Goal: Check status: Check status

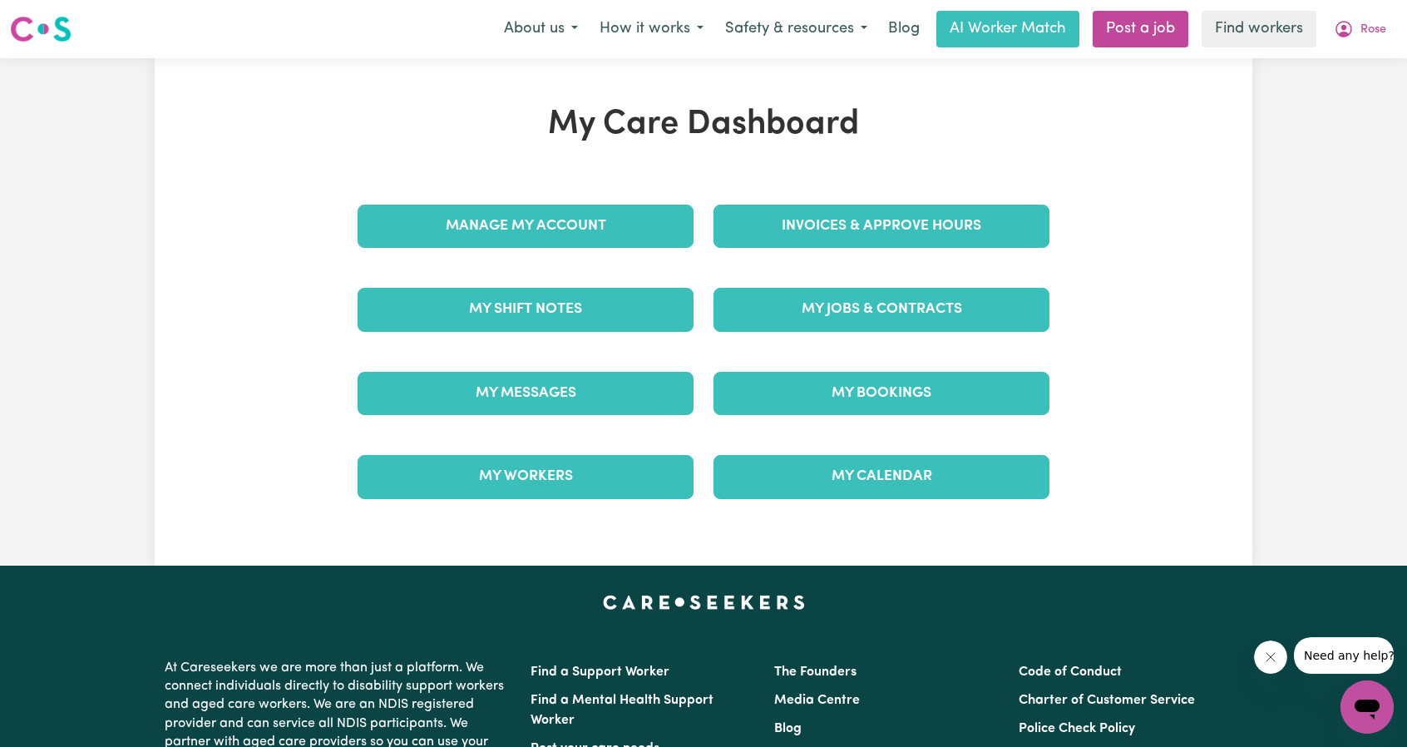
click at [881, 237] on link "Invoices & Approve Hours" at bounding box center [881, 226] width 336 height 43
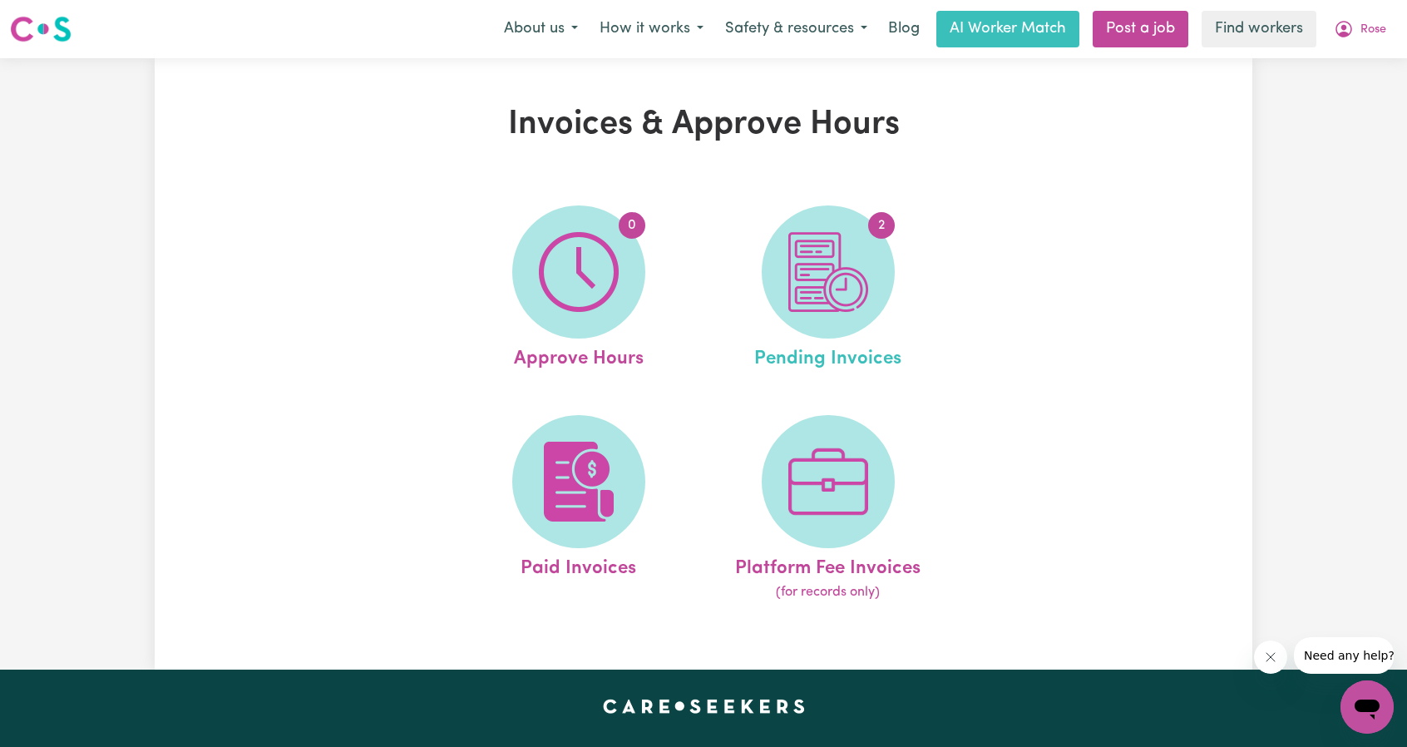
click at [908, 272] on link "2 Pending Invoices" at bounding box center [827, 289] width 239 height 168
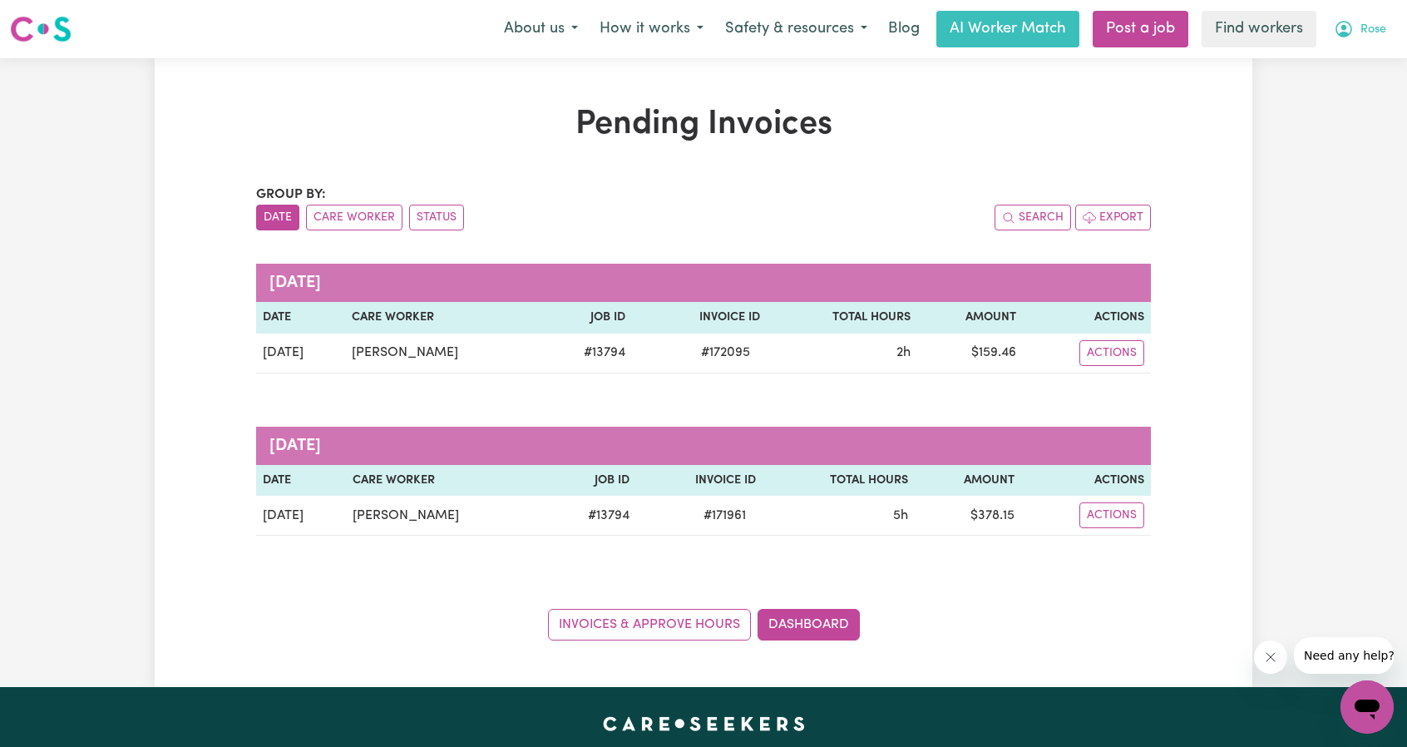
click at [1374, 26] on span "Rose" at bounding box center [1373, 30] width 26 height 18
click at [1309, 92] on link "Logout" at bounding box center [1330, 96] width 131 height 32
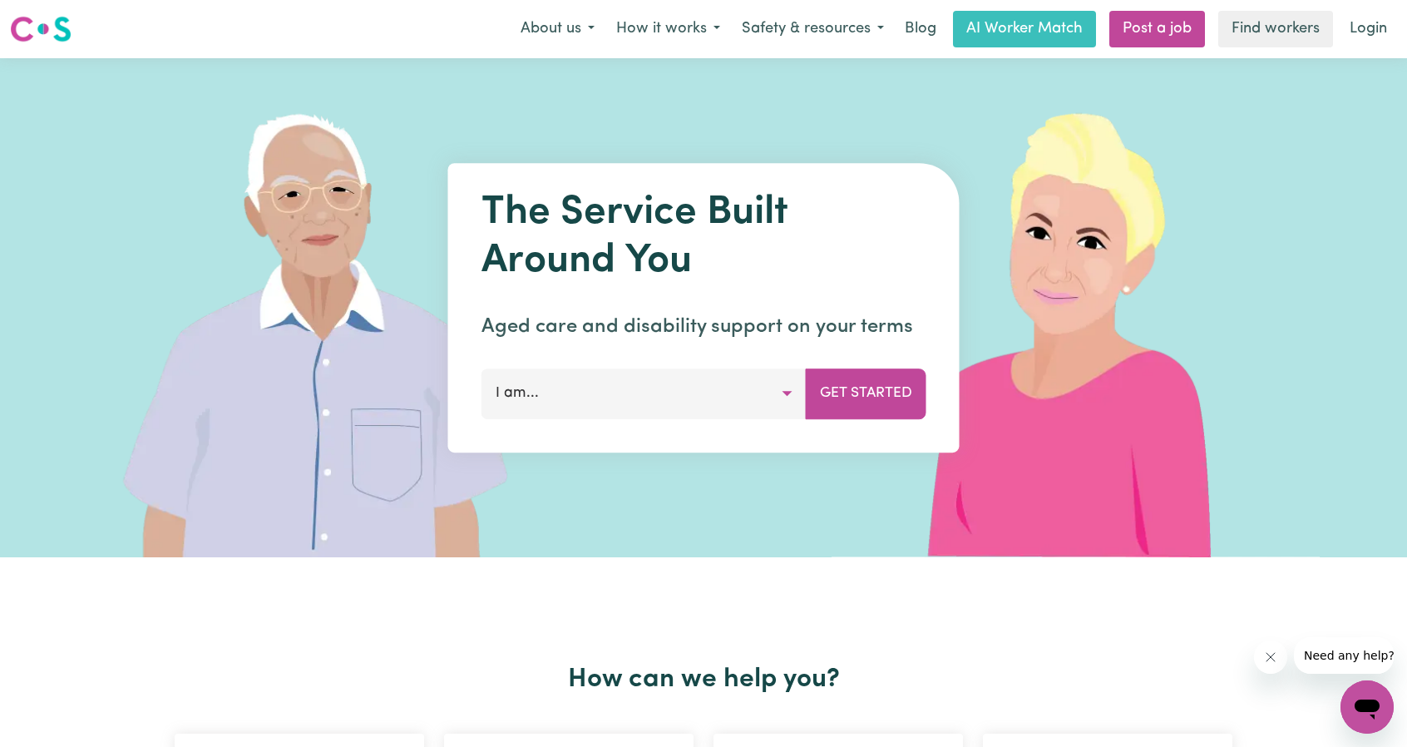
click at [1379, 44] on link "Login" at bounding box center [1368, 29] width 57 height 37
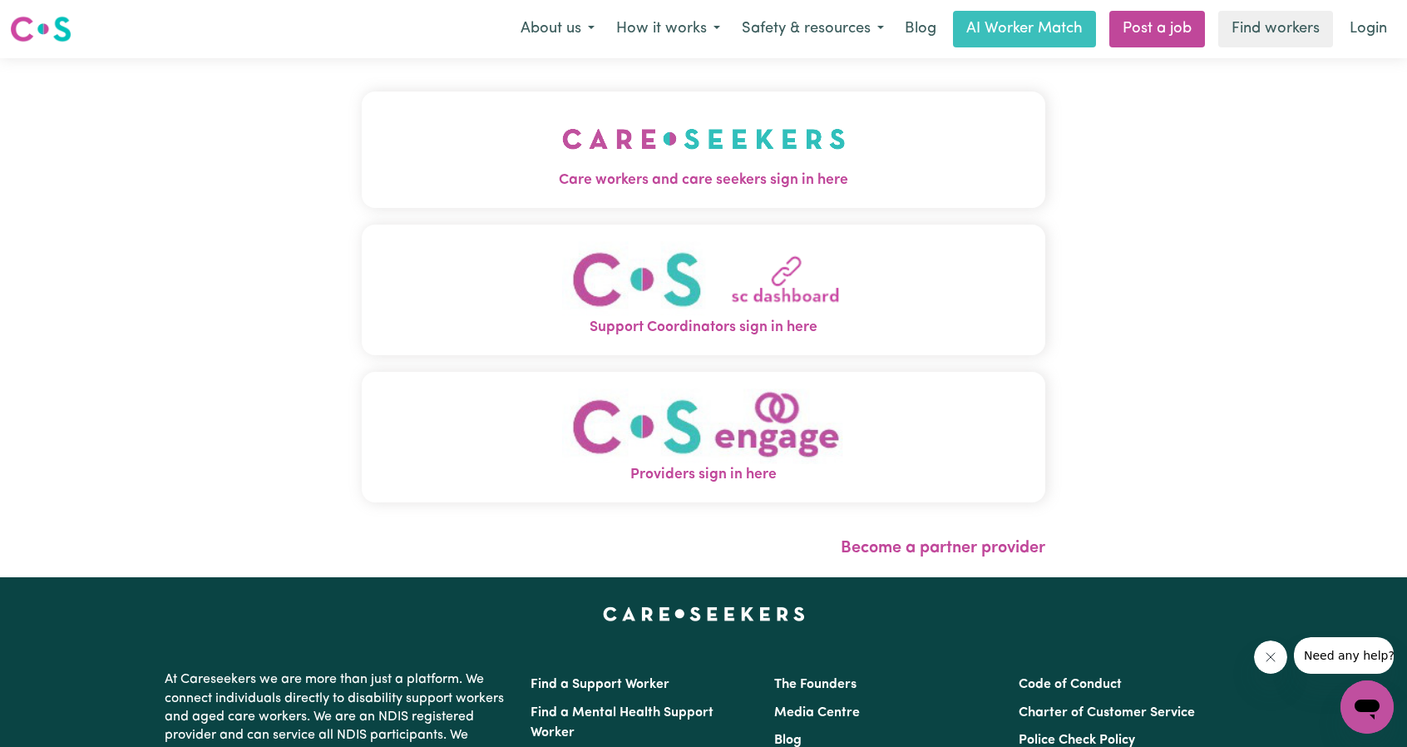
click at [640, 129] on img "Care workers and care seekers sign in here" at bounding box center [704, 139] width 284 height 62
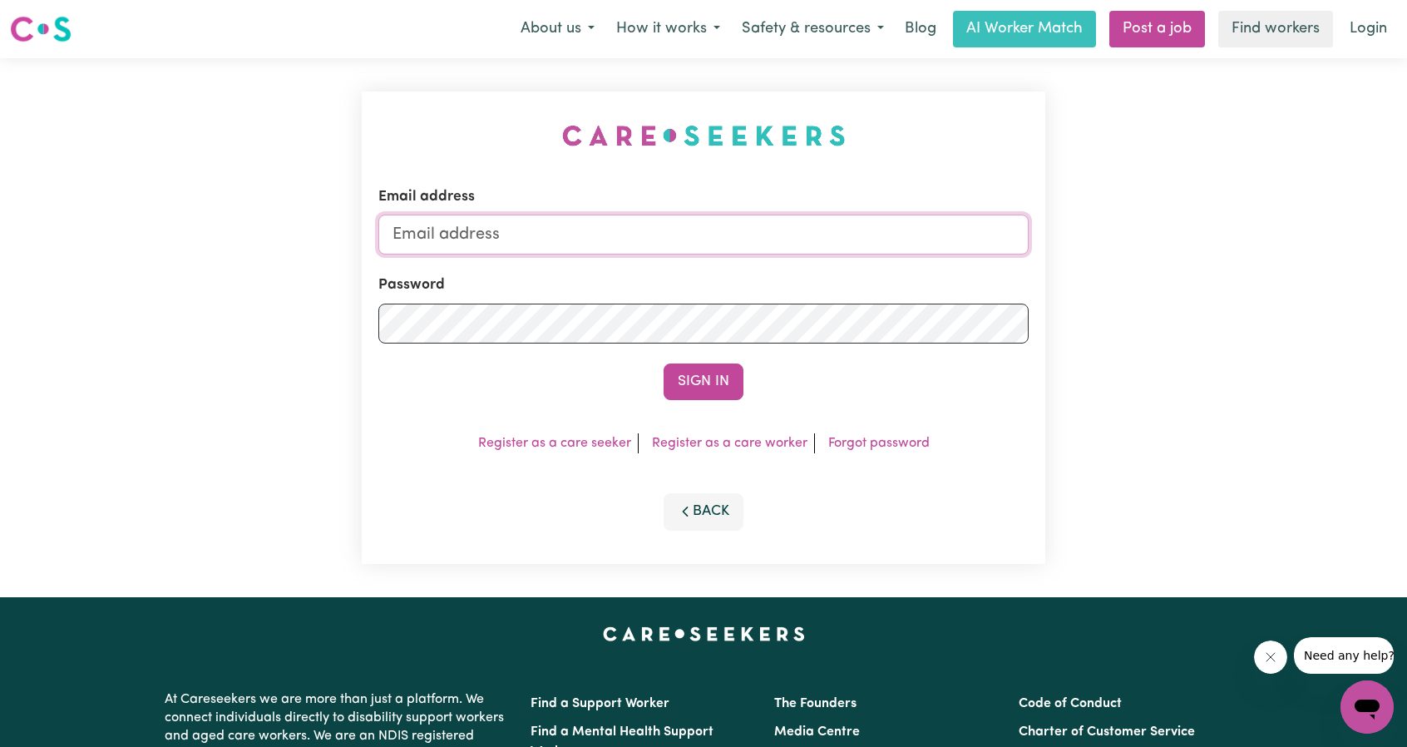
click at [715, 232] on input "Email address" at bounding box center [703, 235] width 650 height 40
drag, startPoint x: 481, startPoint y: 234, endPoint x: 777, endPoint y: 244, distance: 296.2
click at [770, 242] on input "[EMAIL_ADDRESS][PERSON_NAME][DOMAIN_NAME]" at bounding box center [703, 235] width 650 height 40
type input "superuser~[EMAIL_ADDRESS][DOMAIN_NAME]"
click at [710, 383] on button "Sign In" at bounding box center [704, 381] width 80 height 37
